Goal: Task Accomplishment & Management: Complete application form

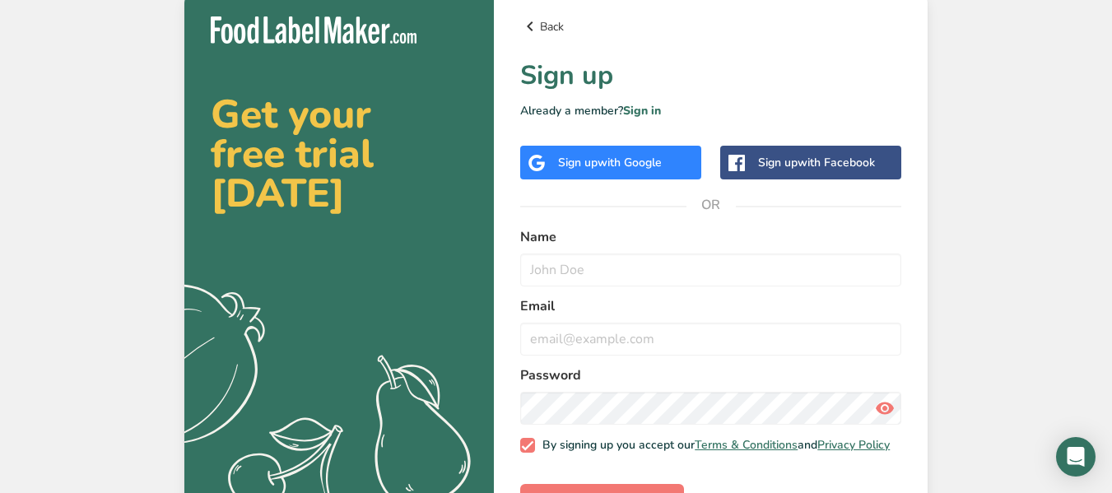
click at [536, 29] on icon at bounding box center [530, 27] width 20 height 30
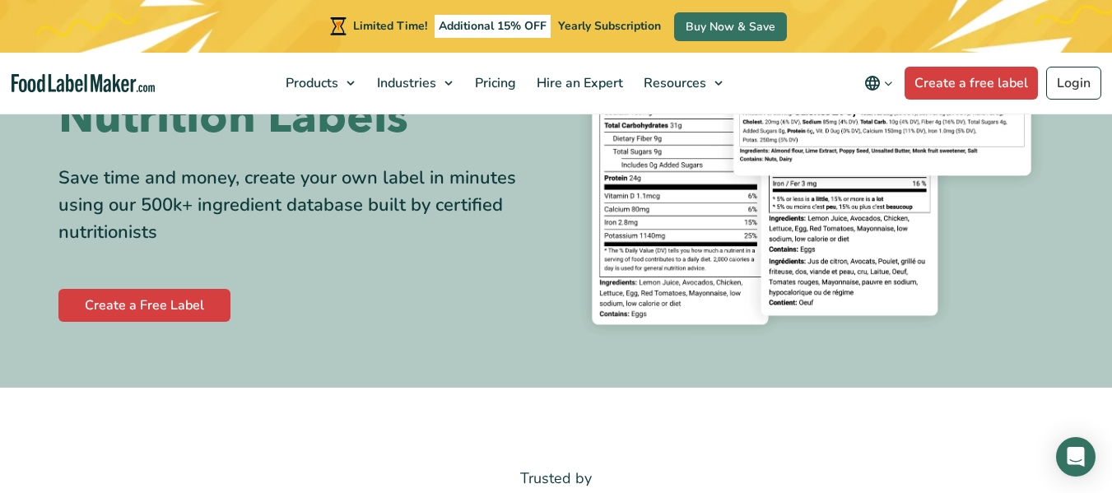
scroll to position [241, 0]
